Goal: Task Accomplishment & Management: Complete application form

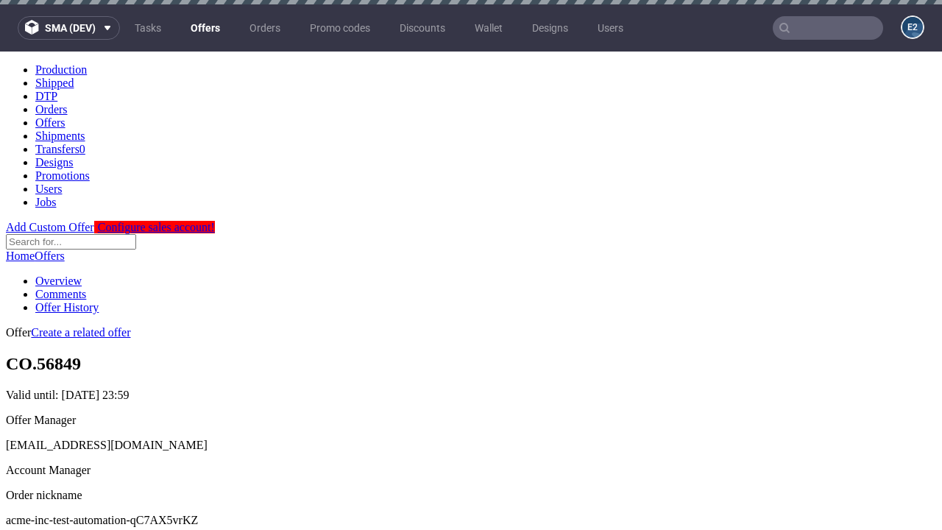
scroll to position [4, 0]
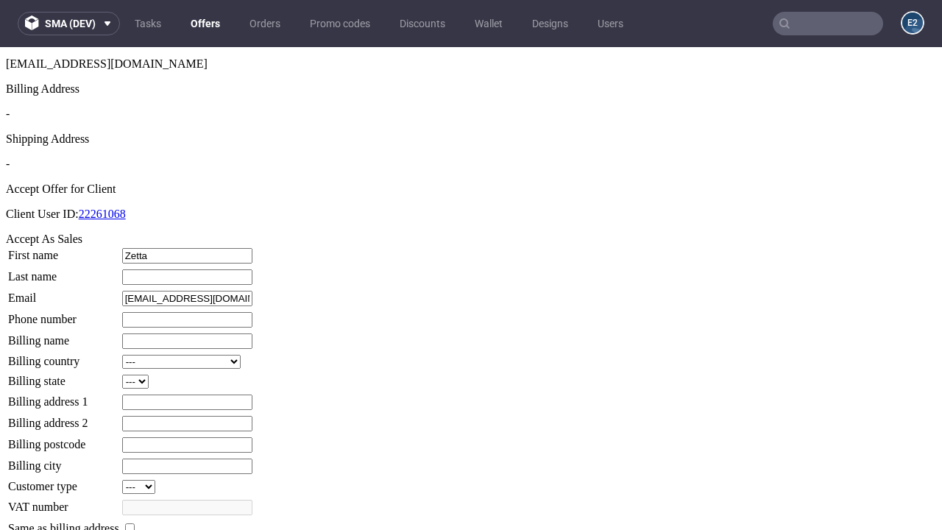
type input "Zetta"
type input "[PERSON_NAME]"
type input "1509813888"
type input "Arnaldo13"
select select "13"
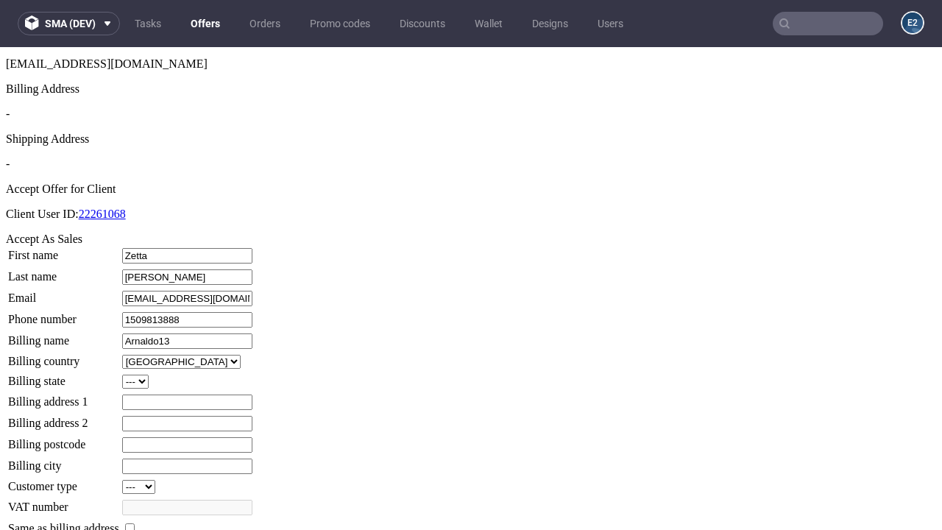
type input "Arnaldo13"
type input "[STREET_ADDRESS]"
type input "VL4 6VR"
select select "132"
type input "VL4 6VR"
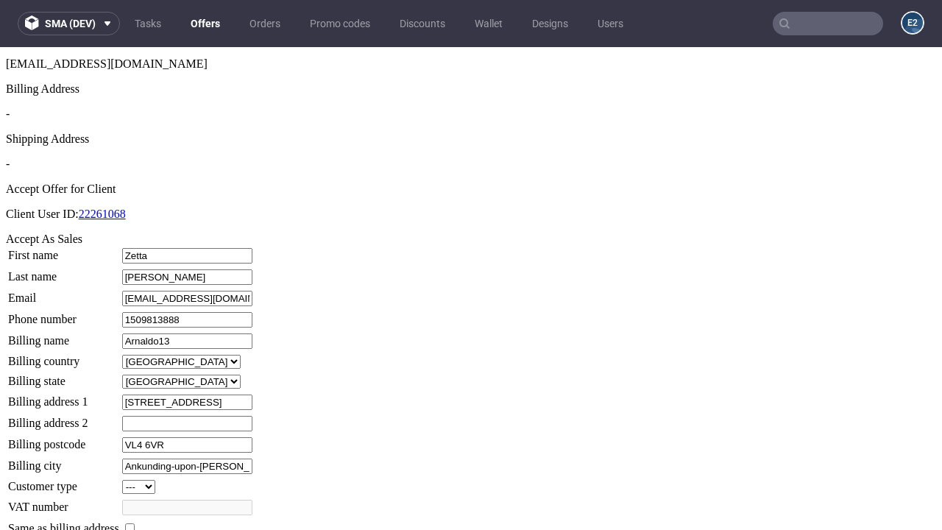
type input "Ankunding-upon-[PERSON_NAME]"
click at [135, 523] on input "checkbox" at bounding box center [130, 528] width 10 height 10
checkbox input "true"
type input "Arnaldo13"
select select "13"
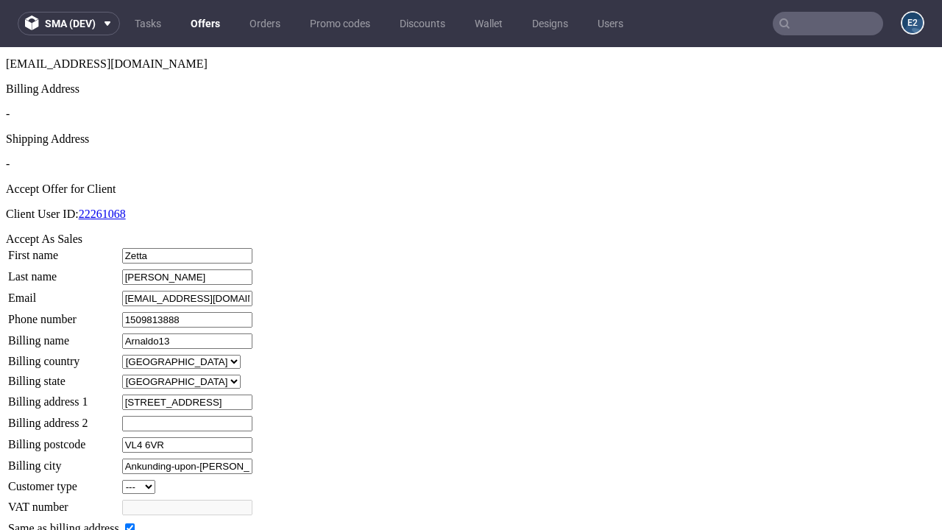
type input "[STREET_ADDRESS]"
type input "VL4 6VR"
type input "Ankunding-upon-[PERSON_NAME]"
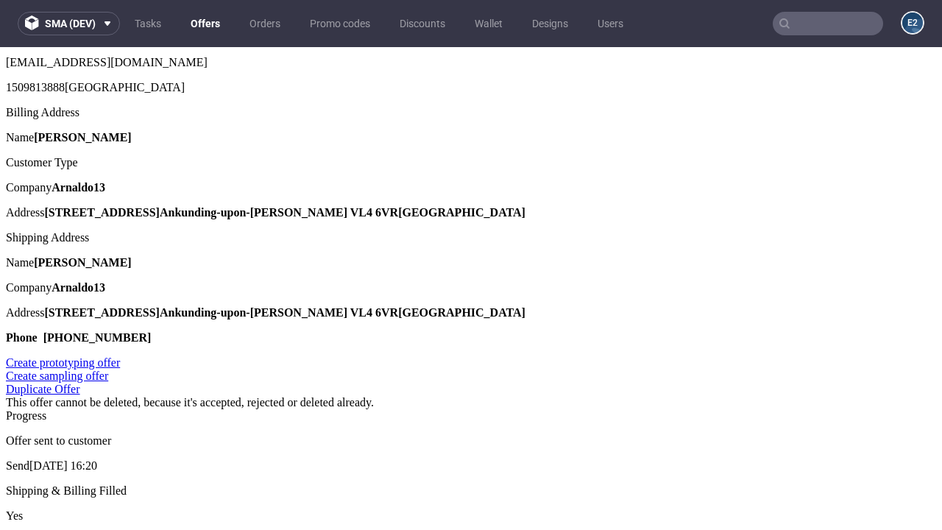
scroll to position [0, 0]
